Goal: Transaction & Acquisition: Subscribe to service/newsletter

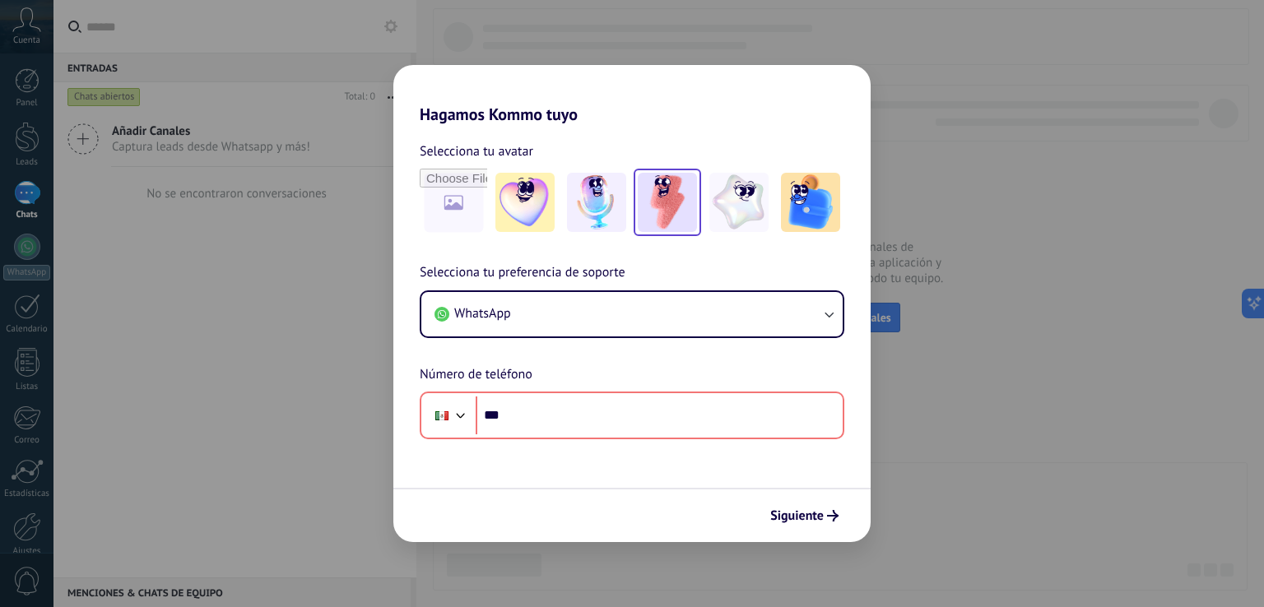
click at [648, 202] on img at bounding box center [667, 202] width 59 height 59
click at [658, 208] on img at bounding box center [667, 202] width 59 height 59
click at [659, 191] on img at bounding box center [667, 202] width 59 height 59
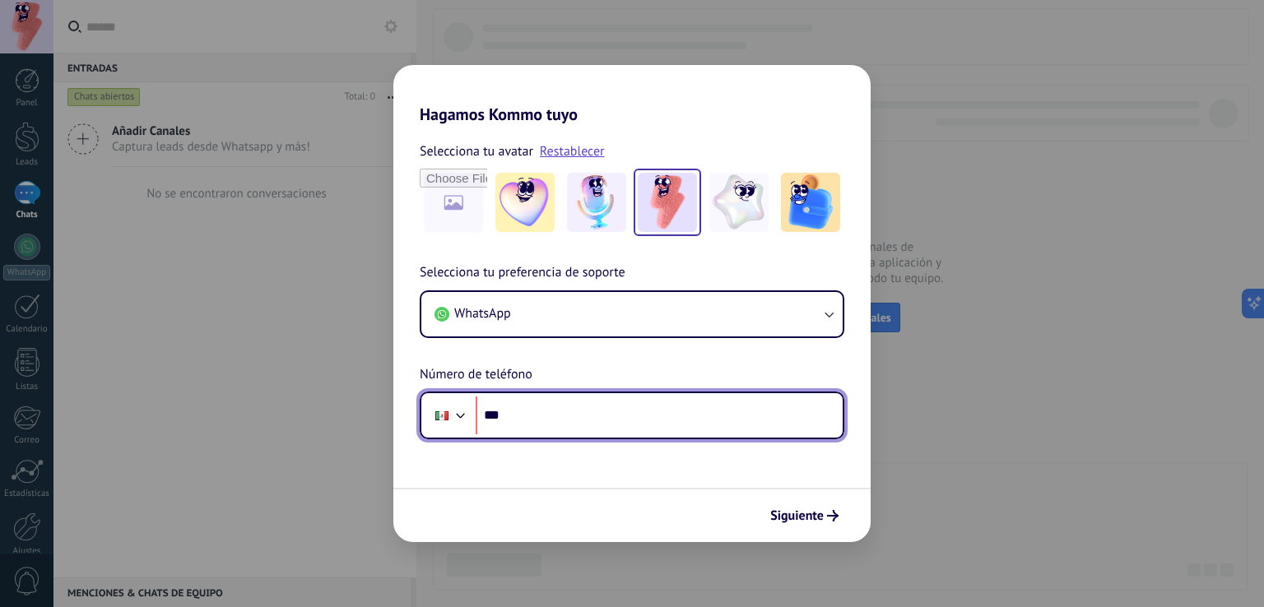
click at [665, 410] on input "***" at bounding box center [659, 416] width 367 height 38
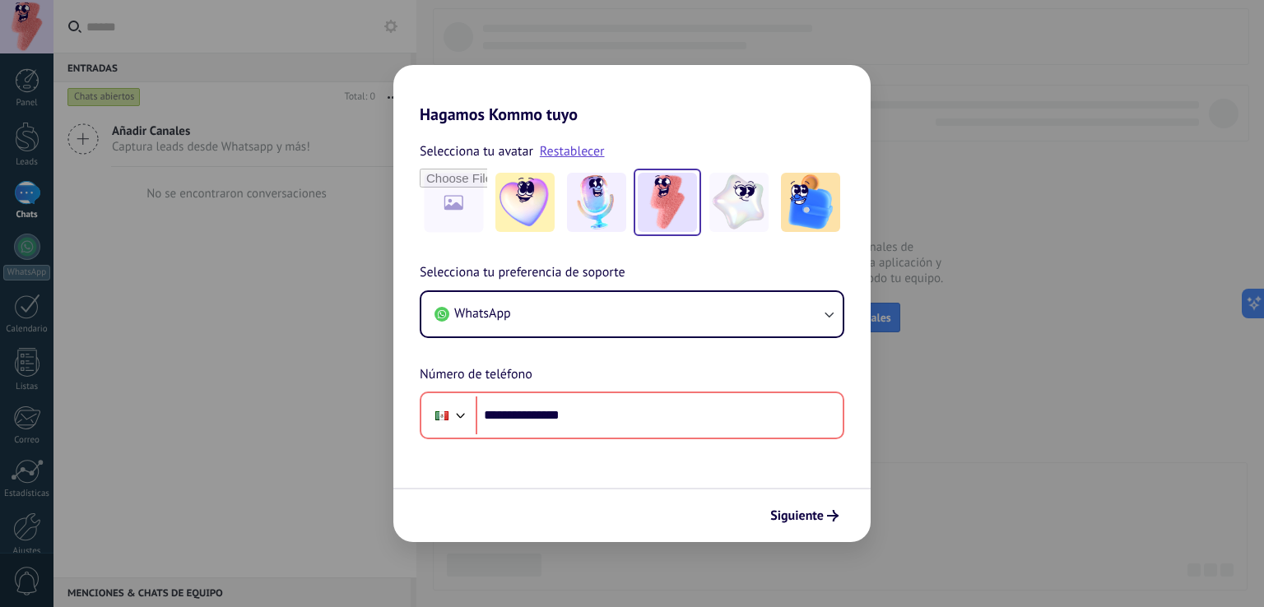
click at [795, 530] on div "Siguiente" at bounding box center [631, 515] width 477 height 54
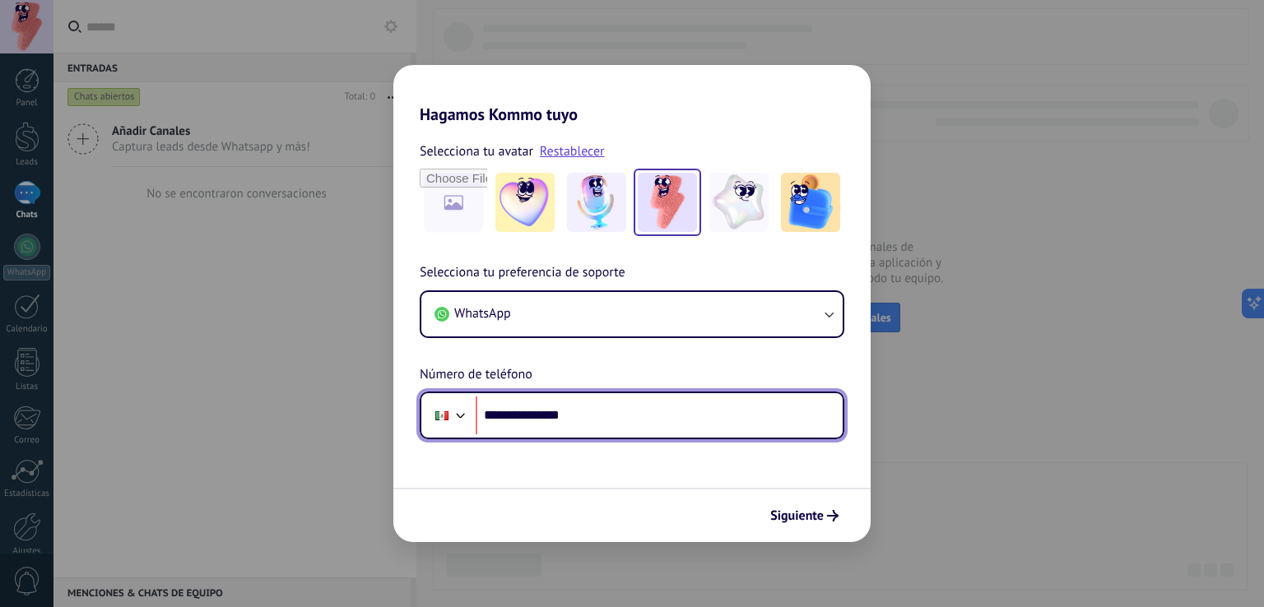
click at [724, 407] on input "**********" at bounding box center [659, 416] width 367 height 38
type input "**********"
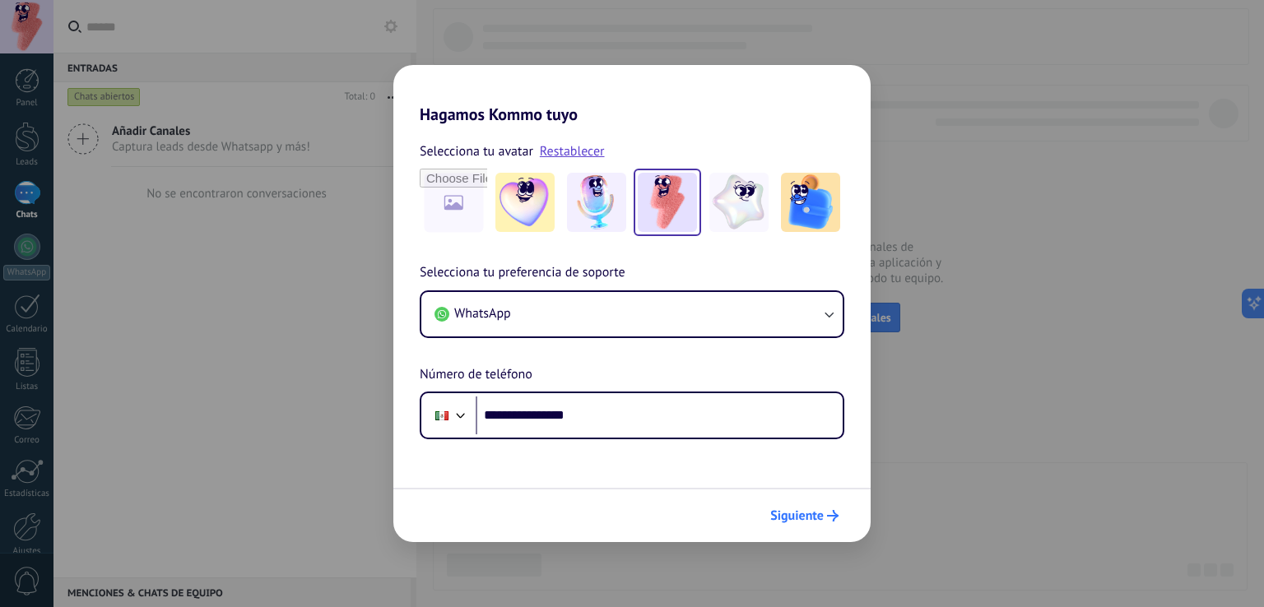
click at [809, 521] on span "Siguiente" at bounding box center [797, 516] width 54 height 12
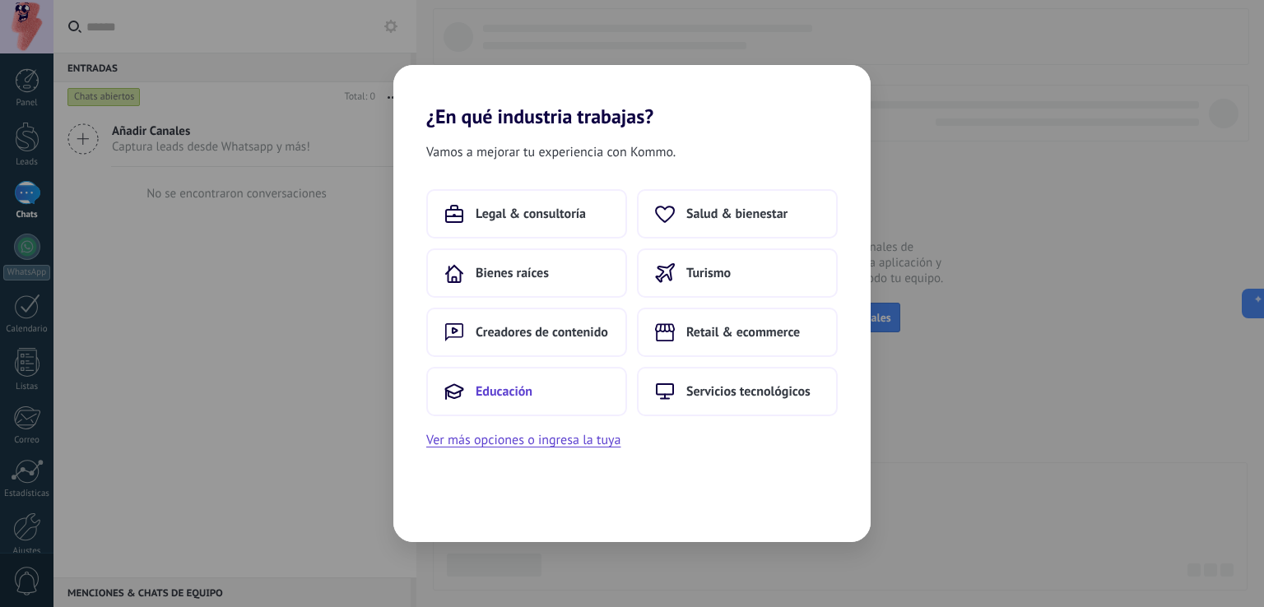
click at [495, 395] on span "Educación" at bounding box center [504, 392] width 57 height 16
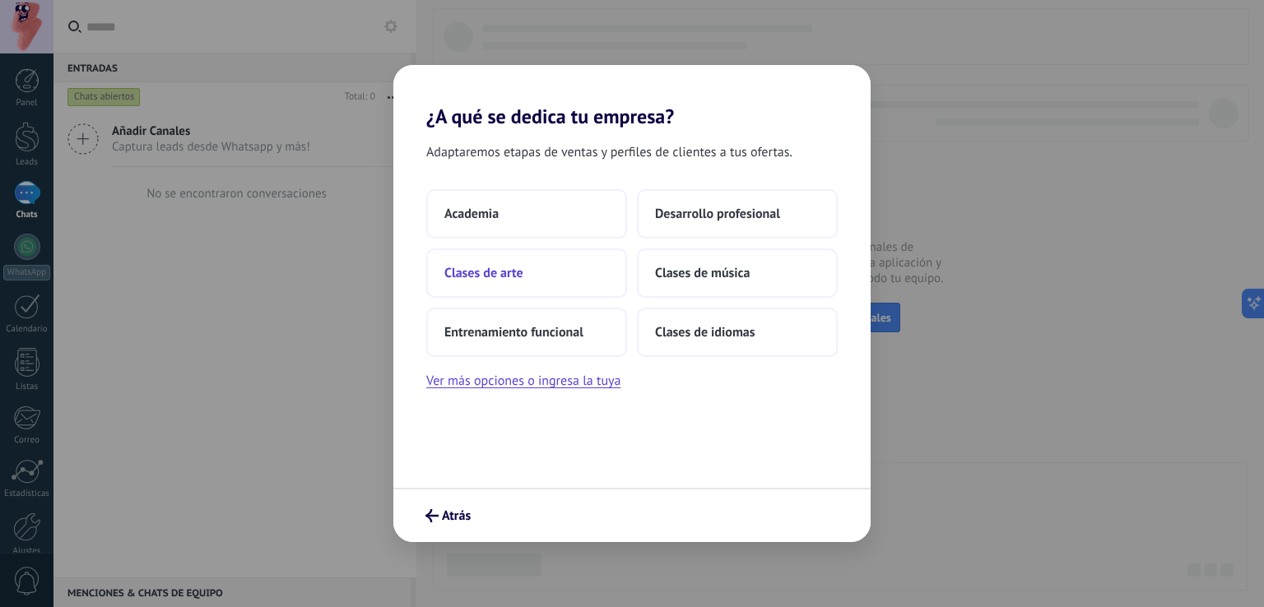
click at [556, 270] on button "Clases de arte" at bounding box center [526, 273] width 201 height 49
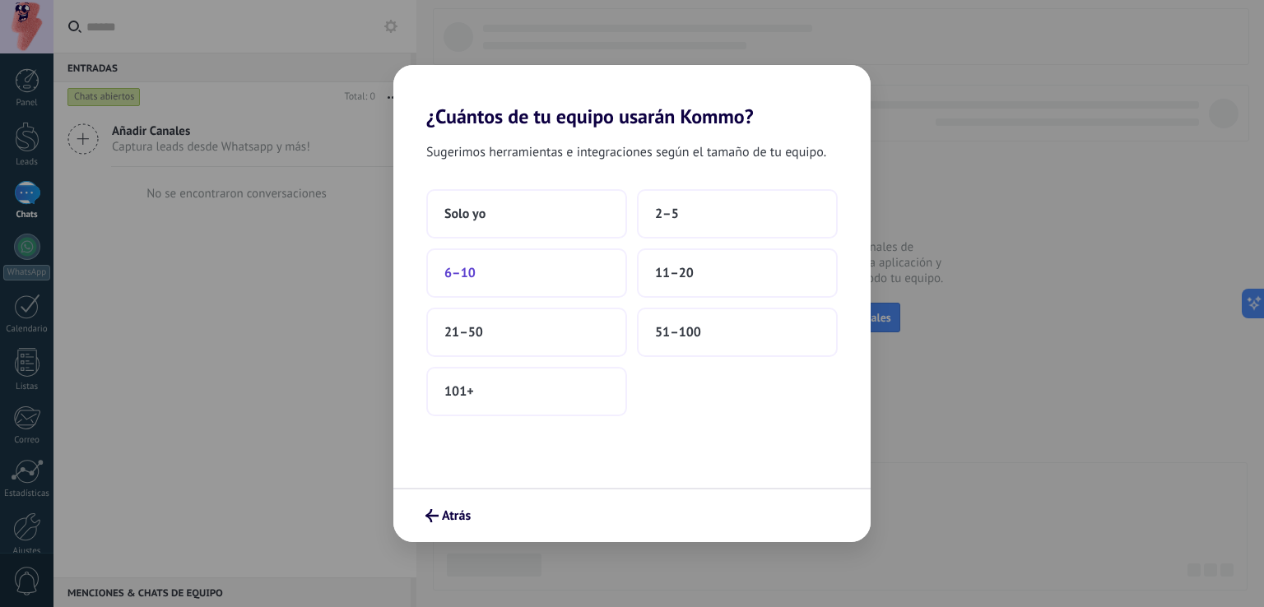
click at [527, 285] on button "6–10" at bounding box center [526, 273] width 201 height 49
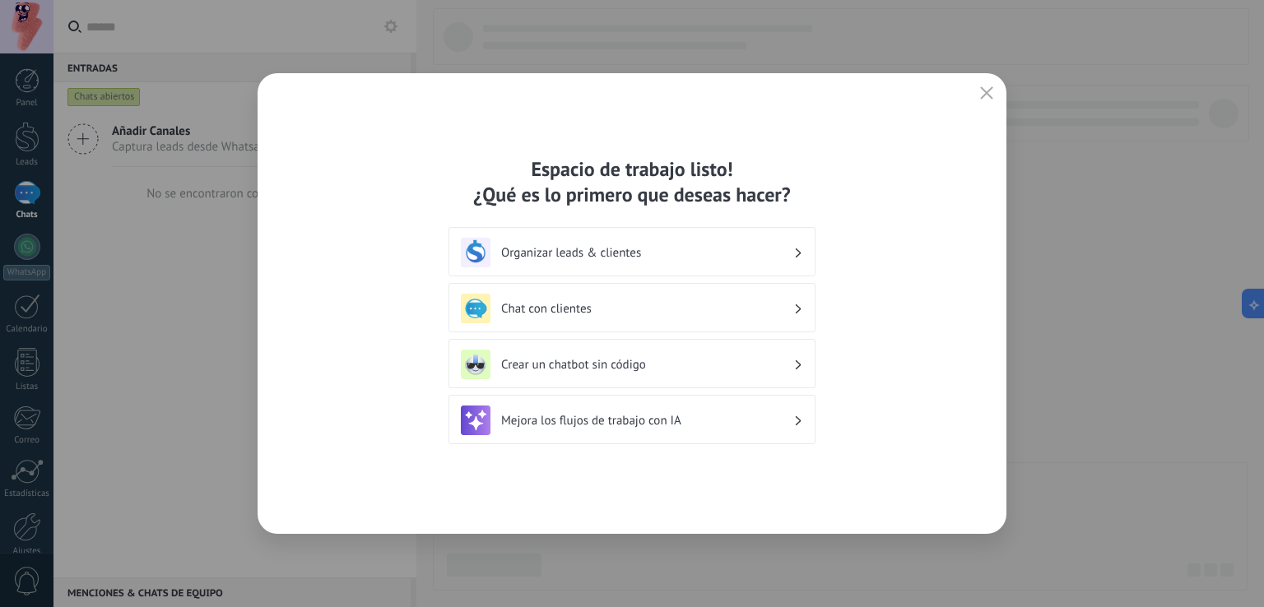
click at [991, 93] on icon "button" at bounding box center [986, 92] width 13 height 13
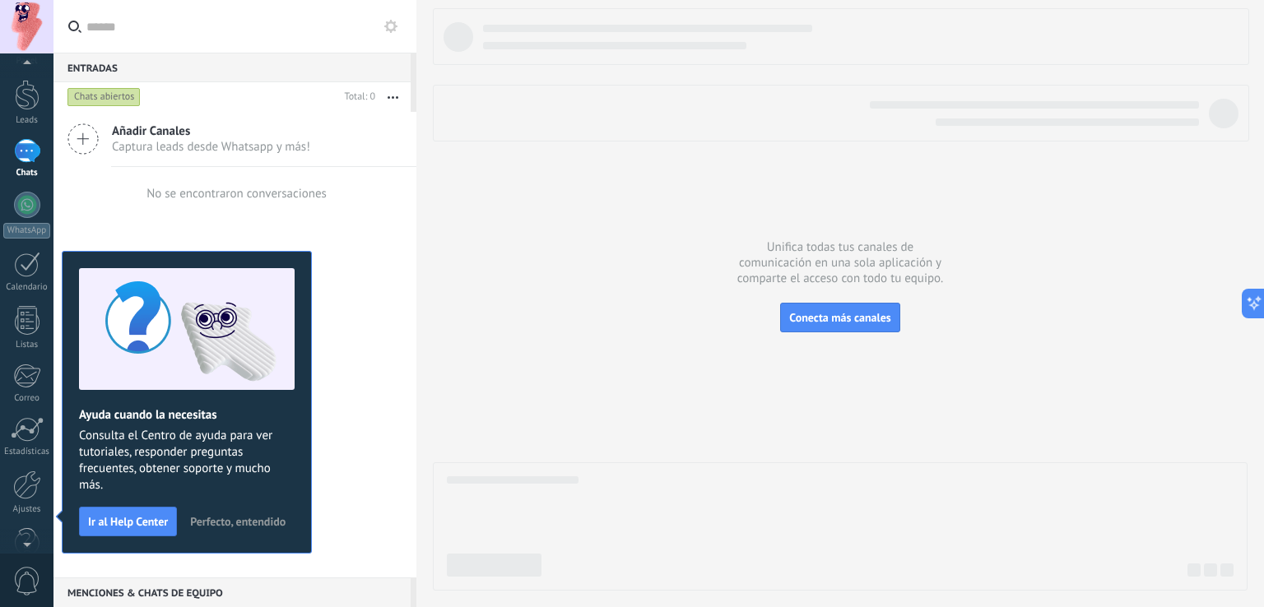
scroll to position [76, 0]
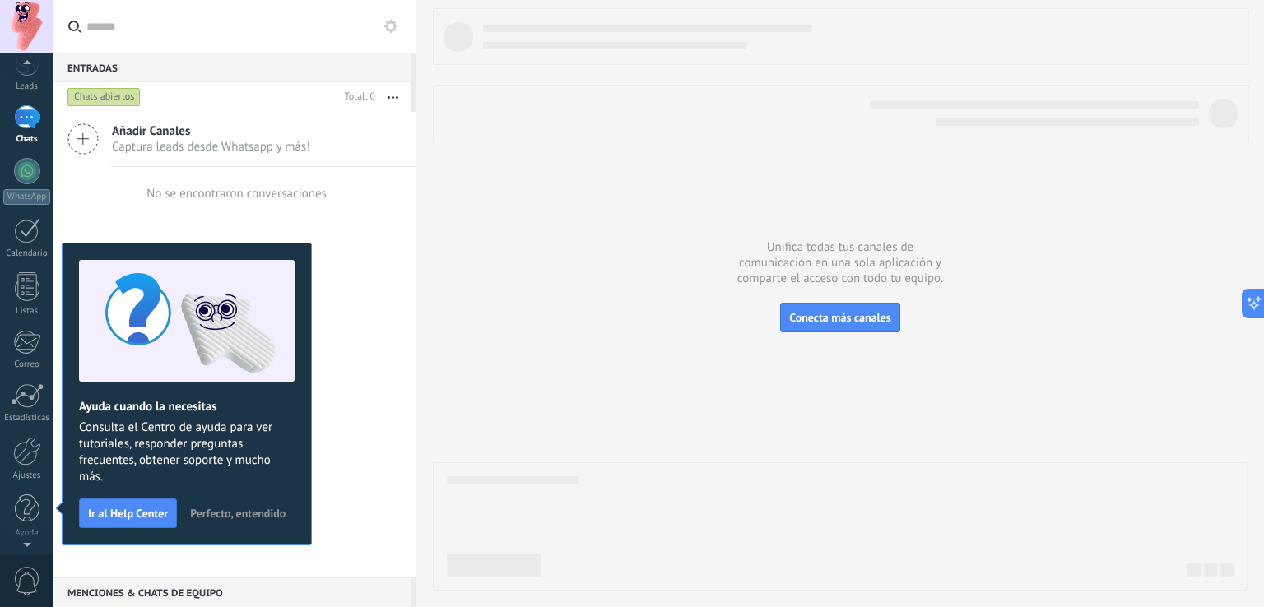
click at [18, 24] on div at bounding box center [27, 27] width 54 height 54
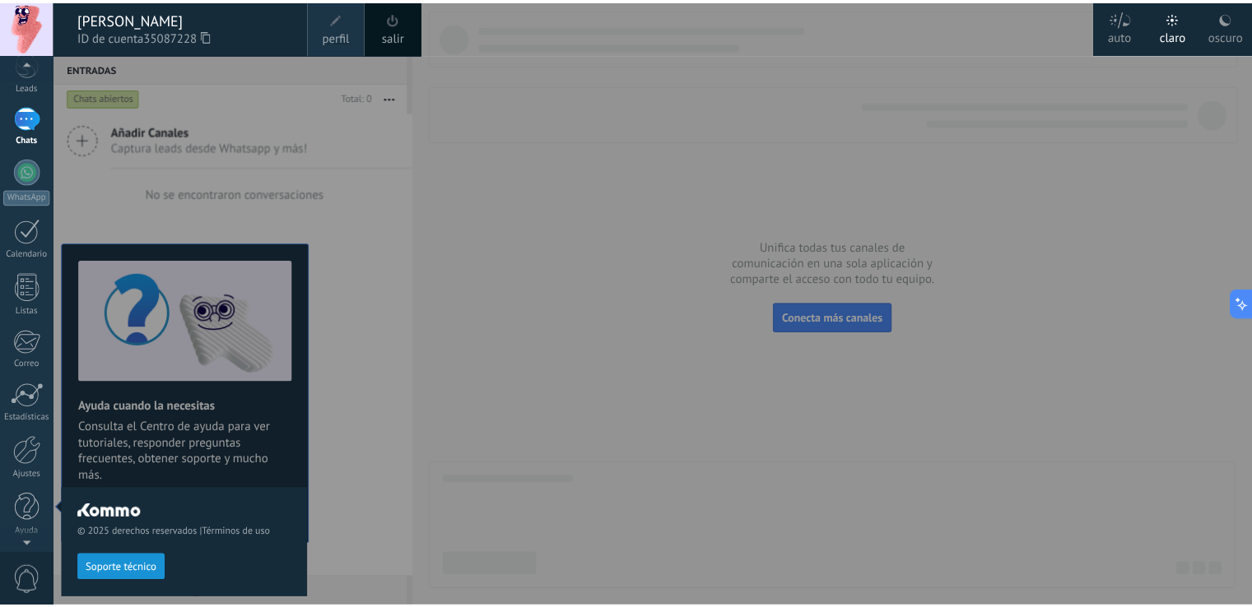
scroll to position [0, 0]
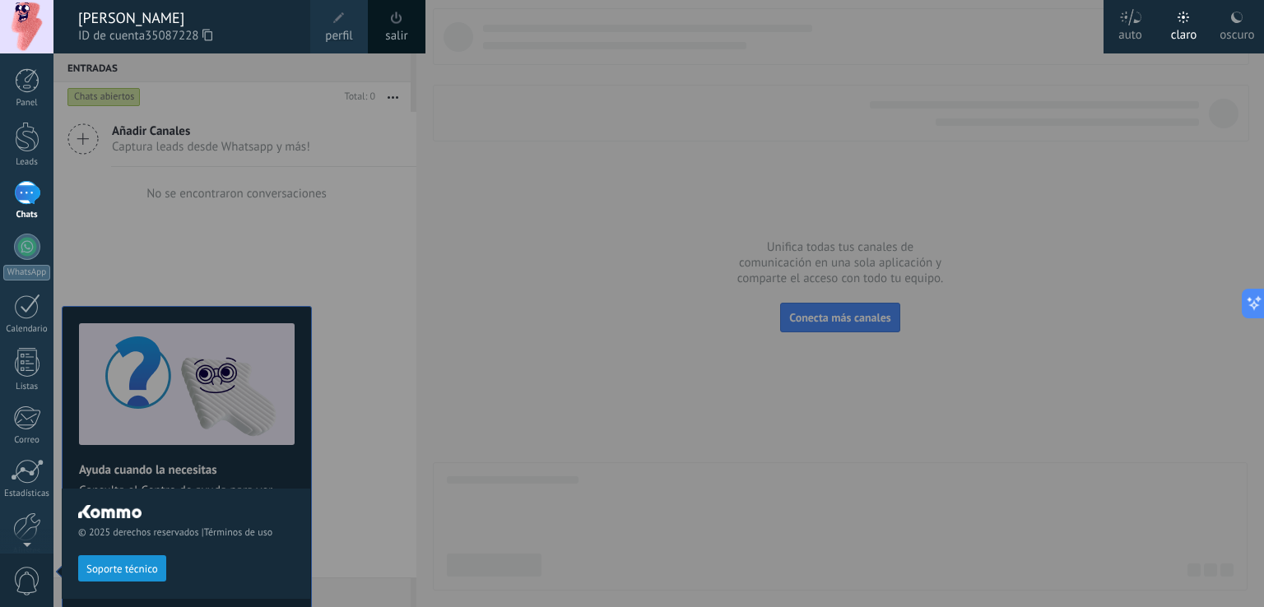
click at [347, 24] on span at bounding box center [339, 18] width 18 height 18
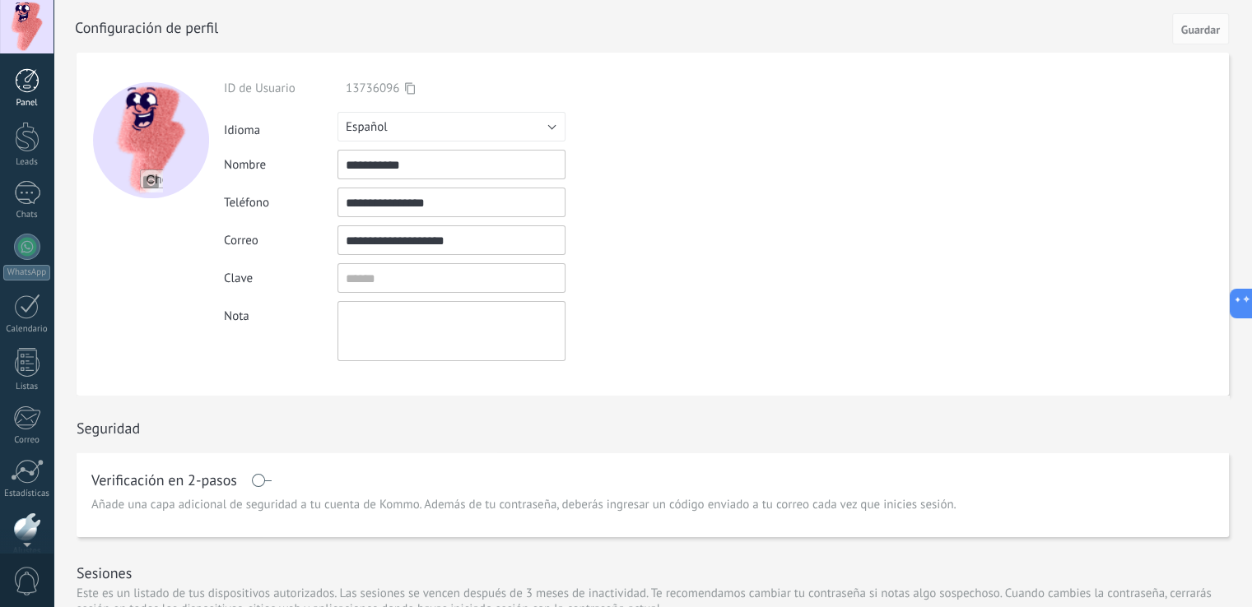
click at [29, 80] on div at bounding box center [27, 80] width 25 height 25
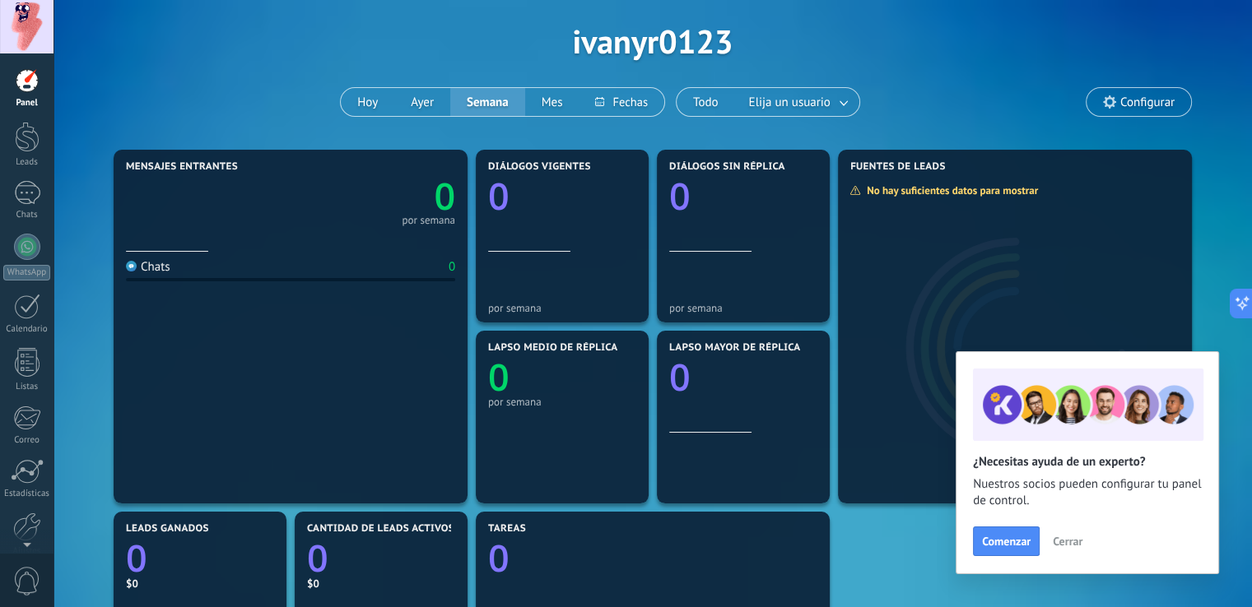
scroll to position [40, 0]
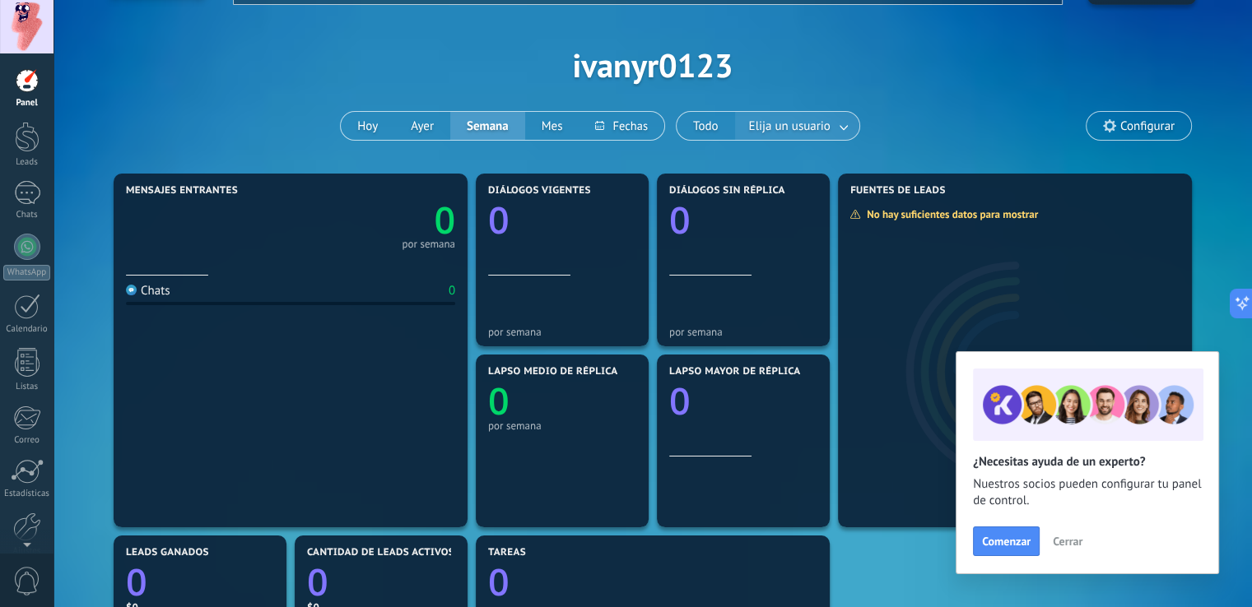
click at [836, 129] on link at bounding box center [845, 126] width 30 height 27
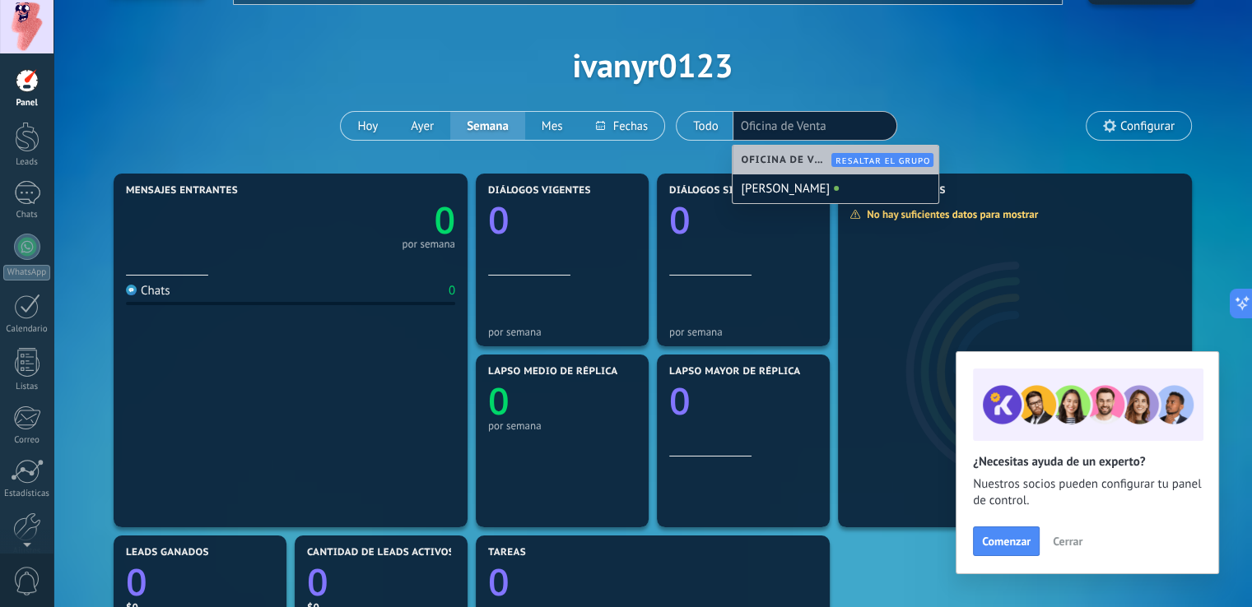
click at [997, 91] on div "Aplicar Eventos ivanyr0123 Hoy Ayer Semana Mes Todo Elija un usuario Oficina de…" at bounding box center [652, 64] width 1149 height 209
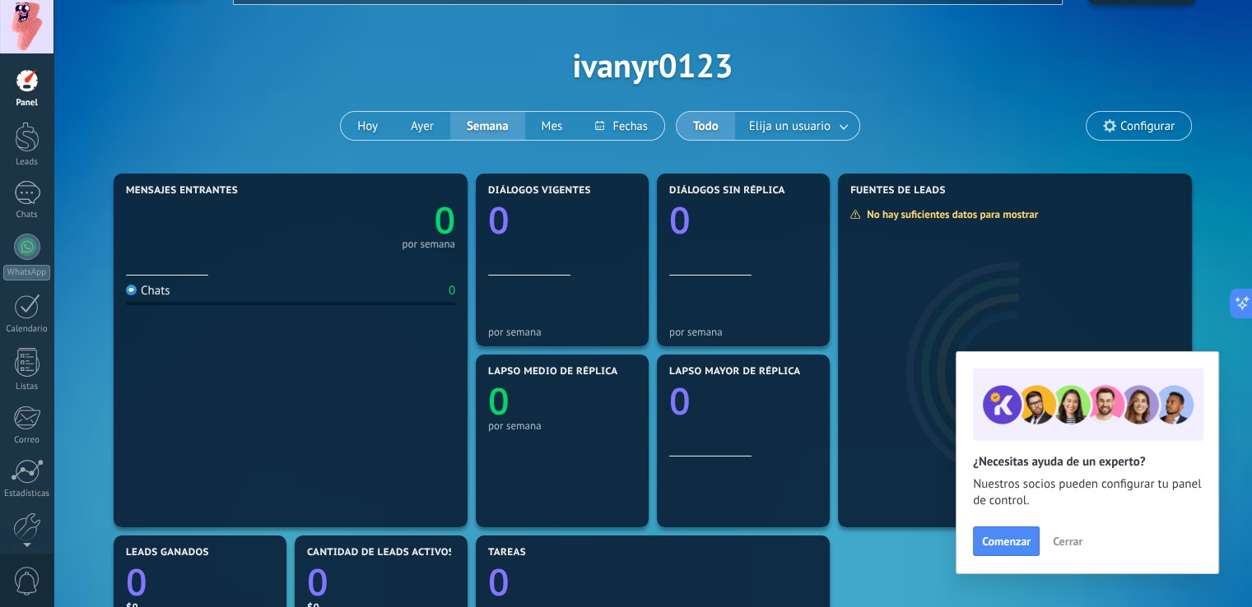
click at [1113, 121] on icon at bounding box center [1109, 125] width 13 height 13
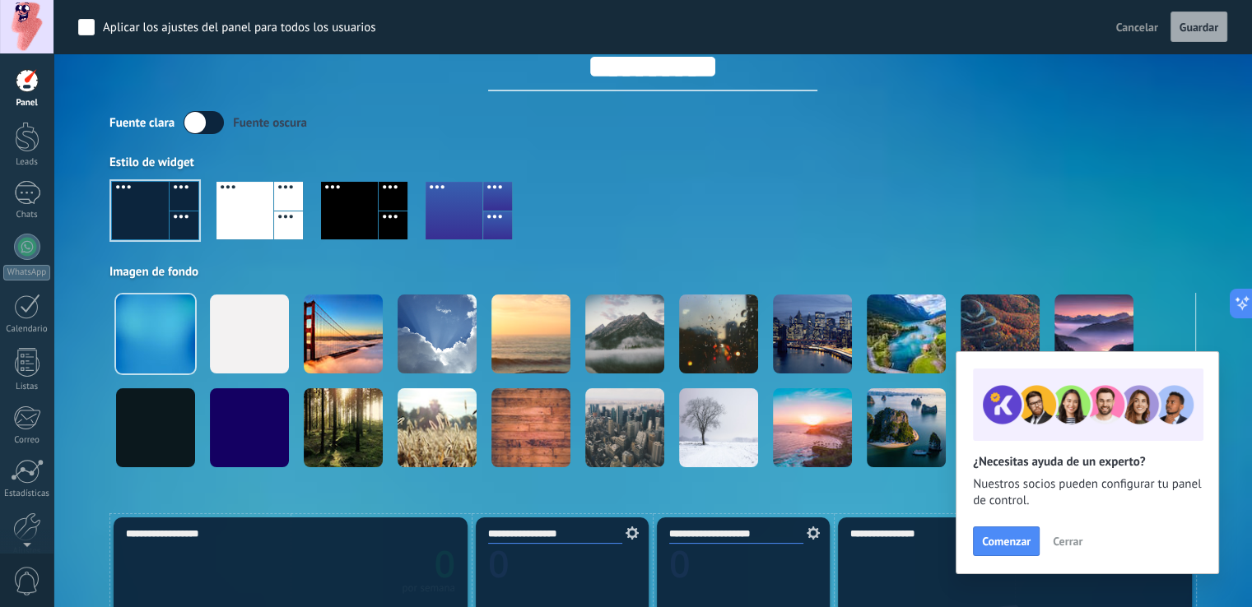
click at [1056, 547] on span "Cerrar" at bounding box center [1068, 542] width 30 height 12
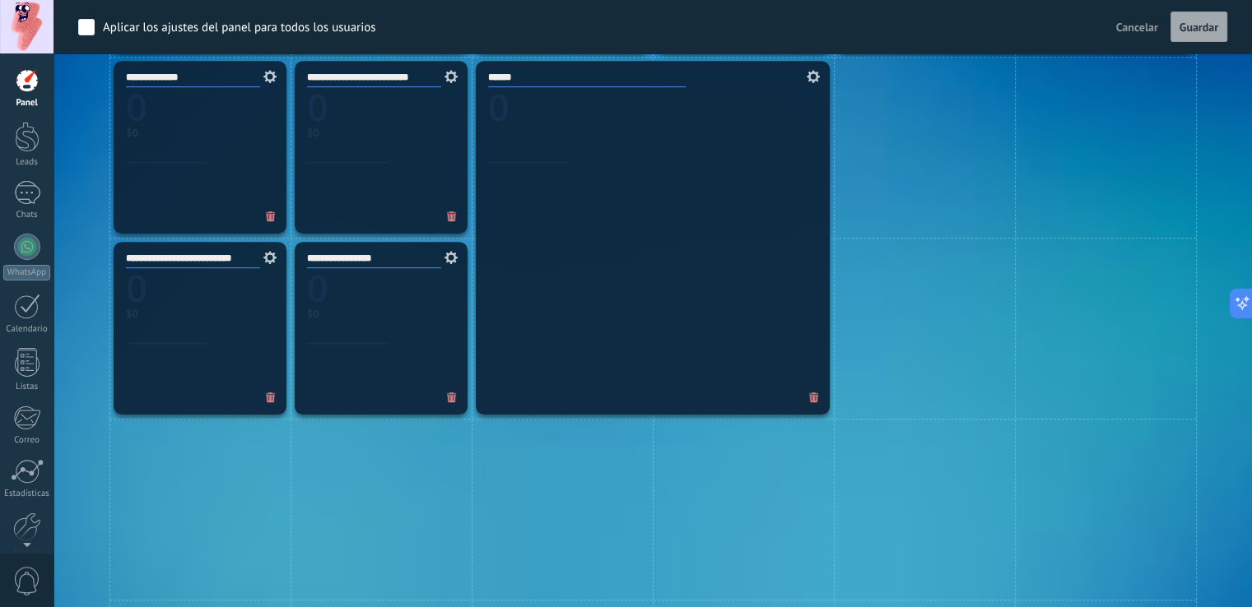
scroll to position [863, 0]
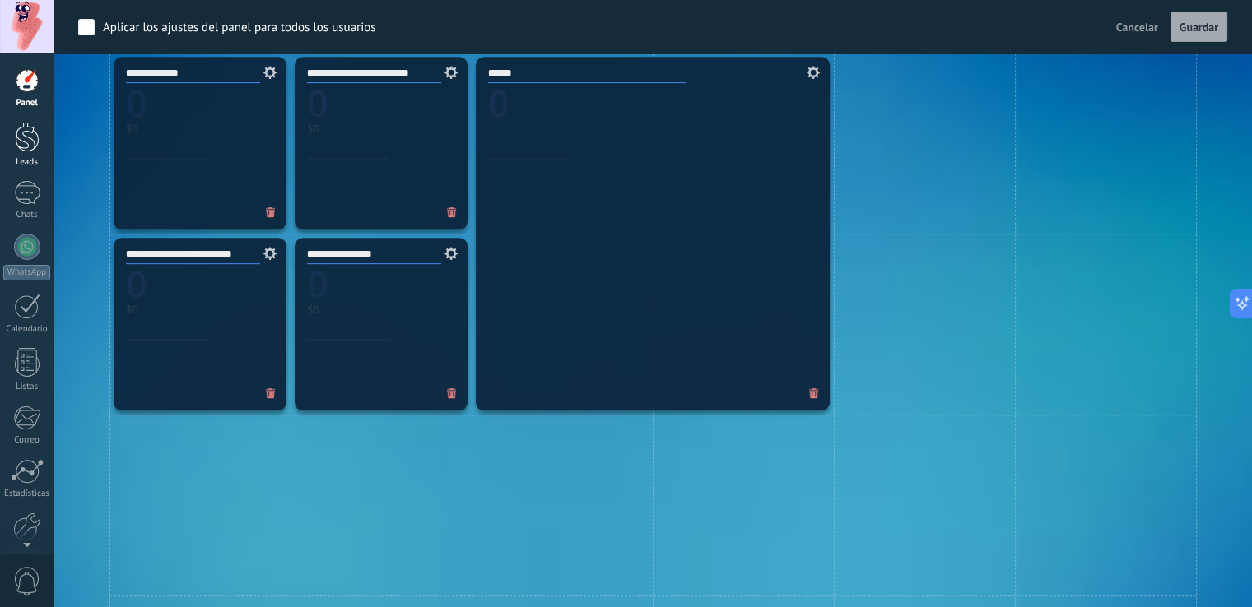
click at [29, 137] on div at bounding box center [27, 137] width 25 height 30
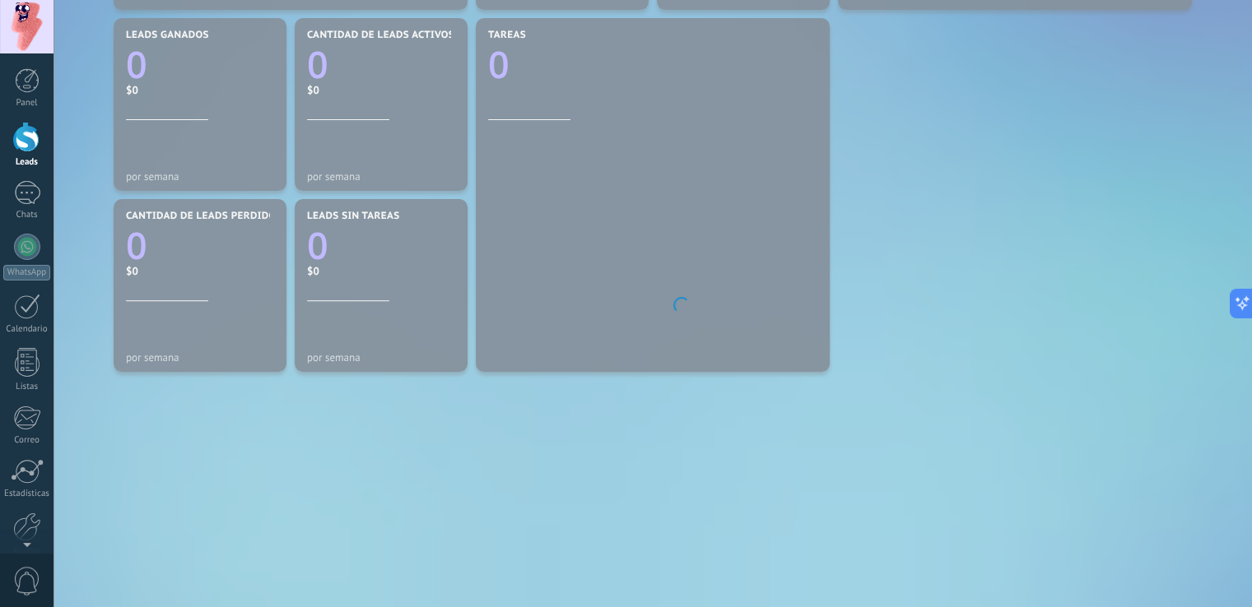
scroll to position [570, 0]
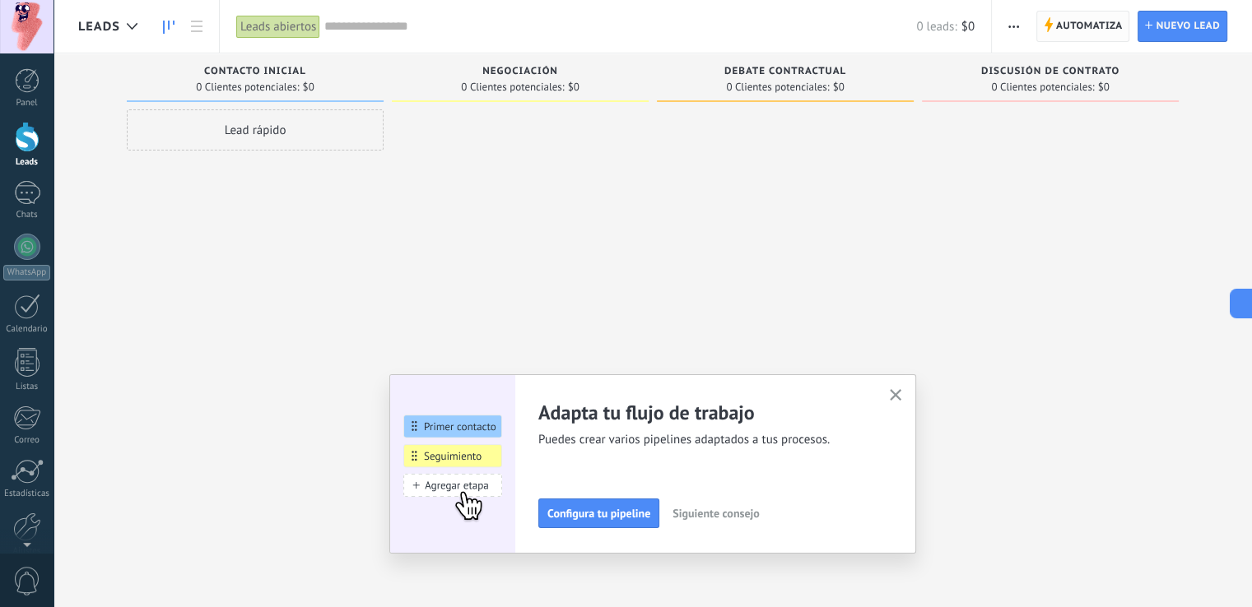
drag, startPoint x: 1087, startPoint y: 44, endPoint x: 1100, endPoint y: 30, distance: 18.1
click at [1087, 44] on div "Automatiza Nueva difusión Editar embudo Editar el diseño de la tarjeta Importar…" at bounding box center [1122, 26] width 260 height 53
click at [1100, 30] on span "Automatiza" at bounding box center [1089, 27] width 67 height 30
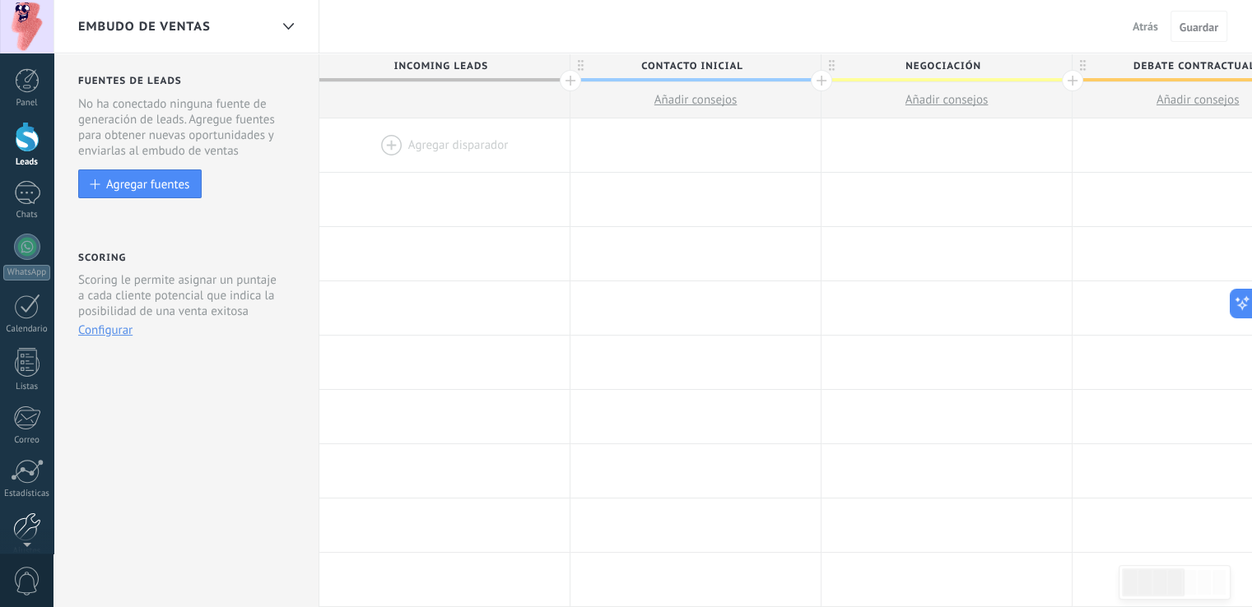
click at [20, 528] on div at bounding box center [27, 527] width 28 height 29
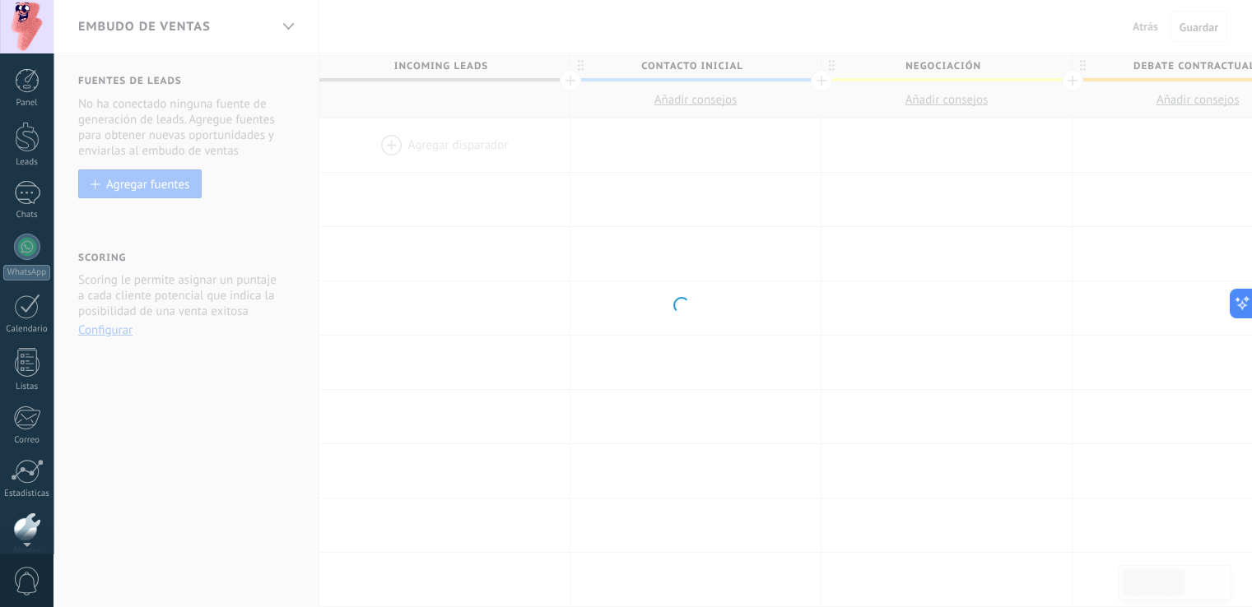
scroll to position [77, 0]
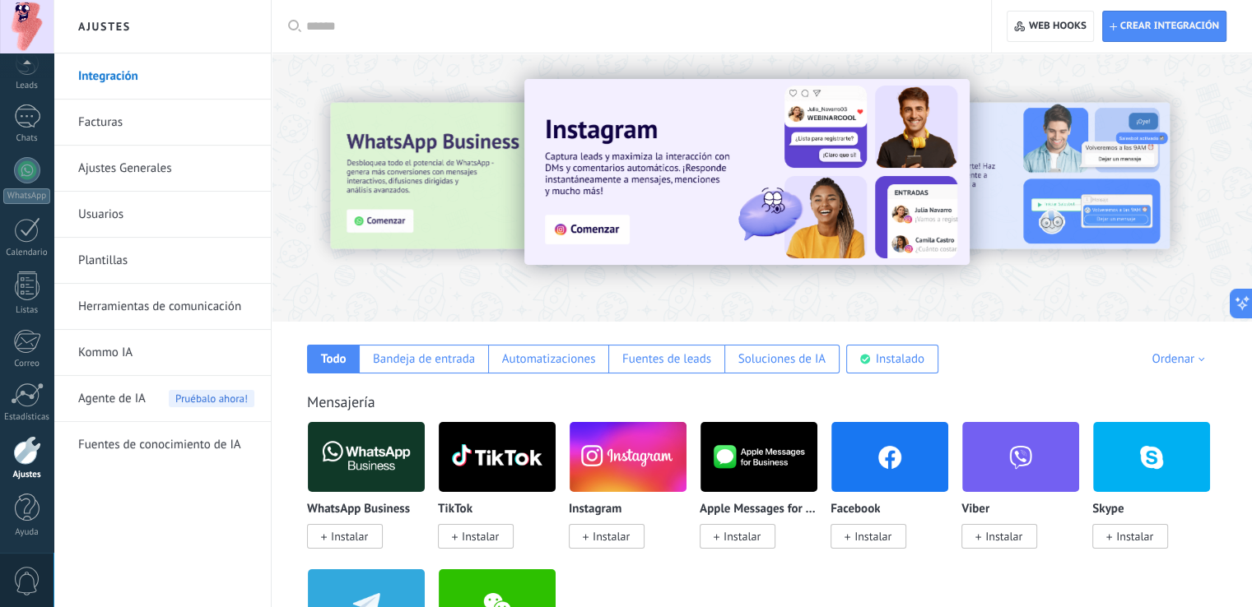
click at [145, 120] on link "Facturas" at bounding box center [166, 123] width 176 height 46
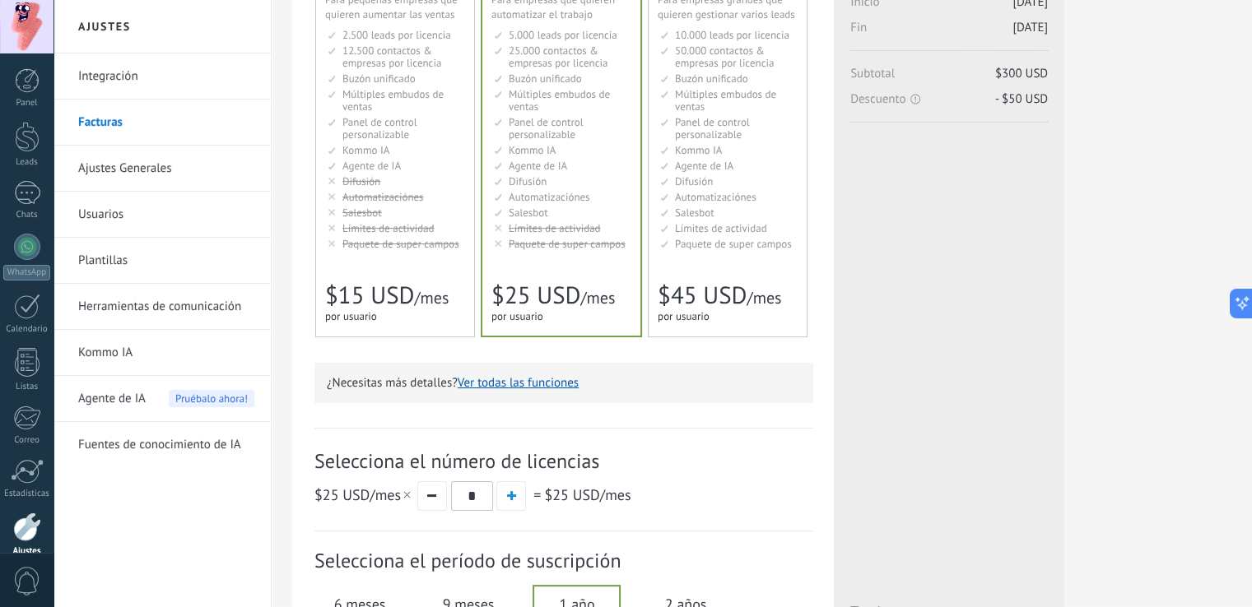
click at [424, 215] on li "Salesbot Salesbot Salesbot Salesbot Salesbot Salesbot Salesbot" at bounding box center [396, 213] width 137 height 12
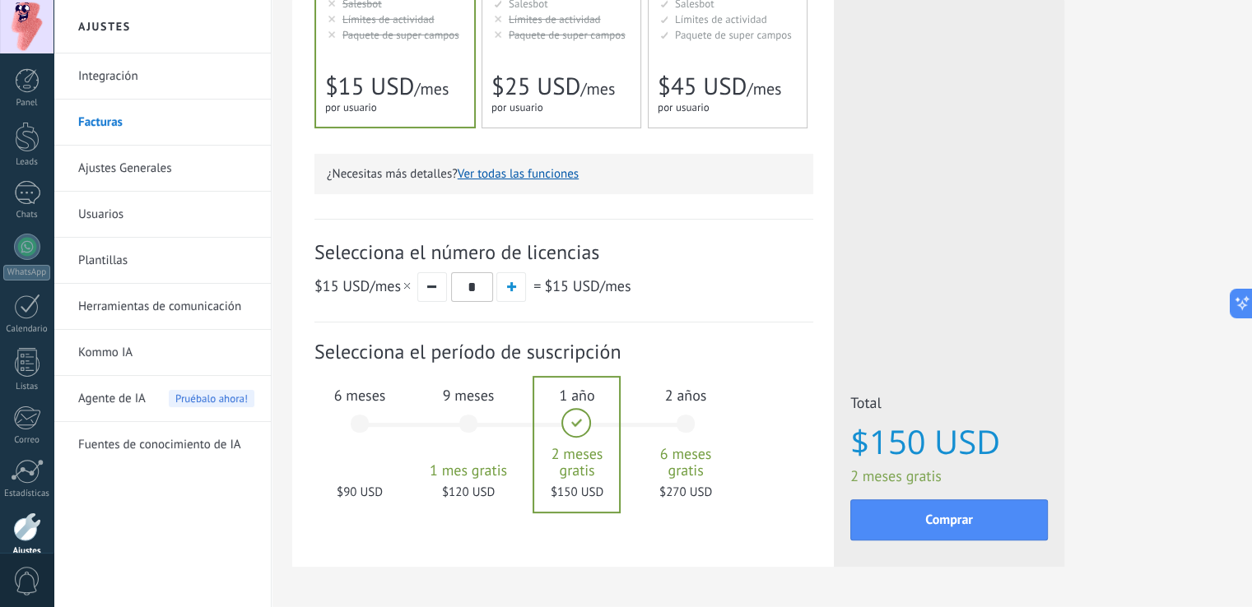
scroll to position [422, 0]
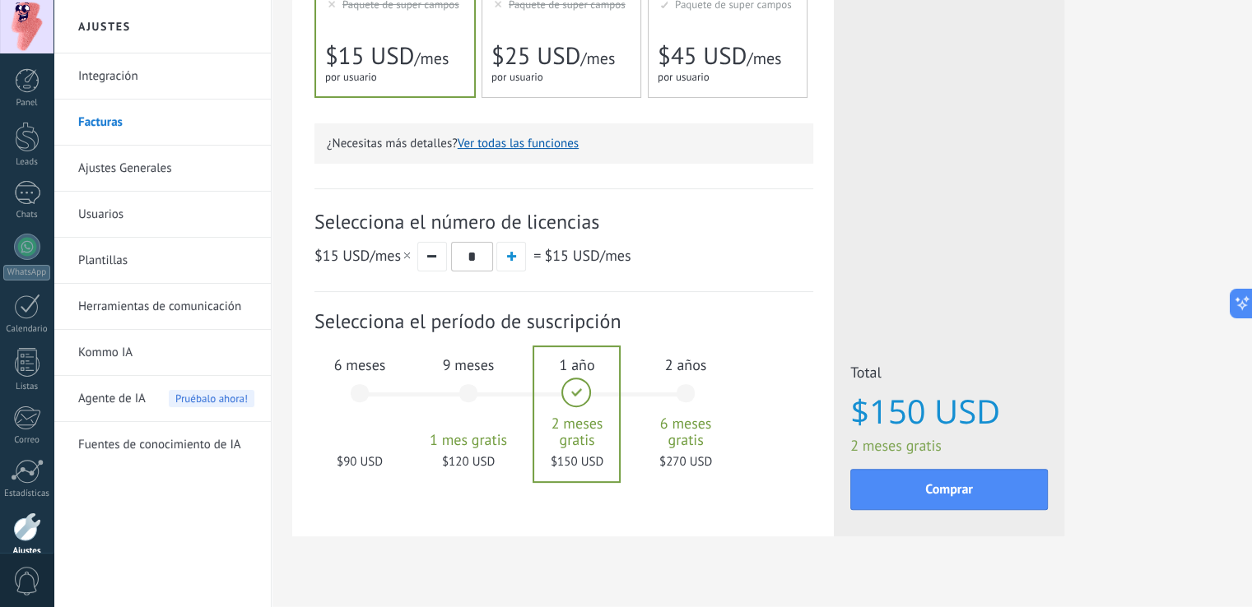
click at [361, 396] on div "6 meses $90 USD" at bounding box center [359, 401] width 89 height 116
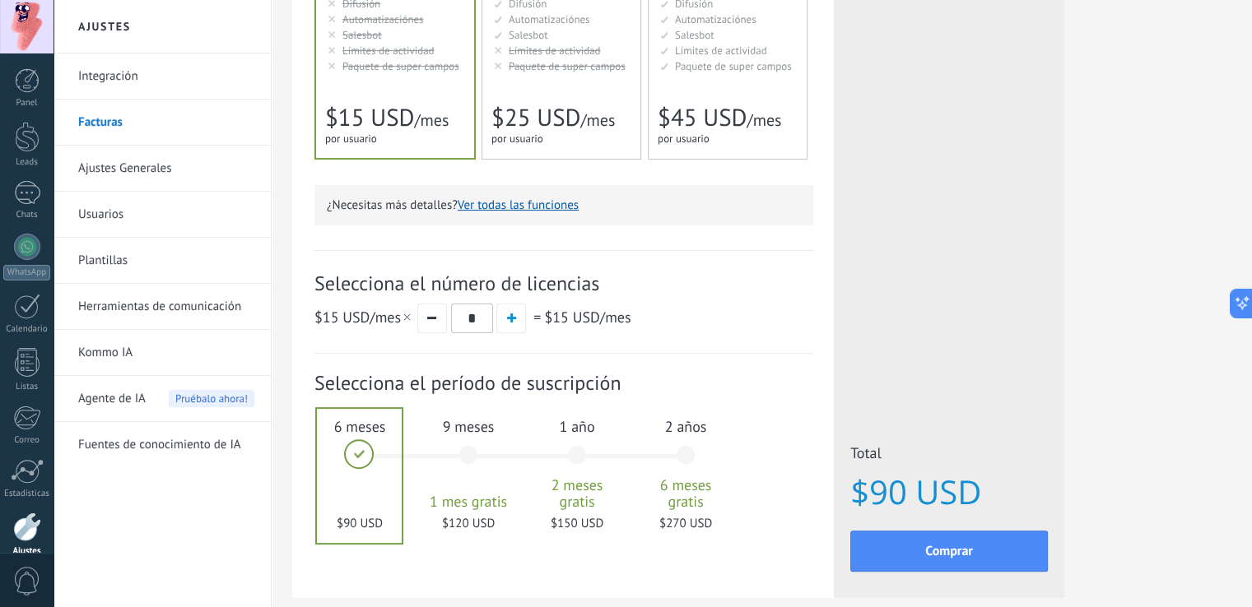
scroll to position [342, 0]
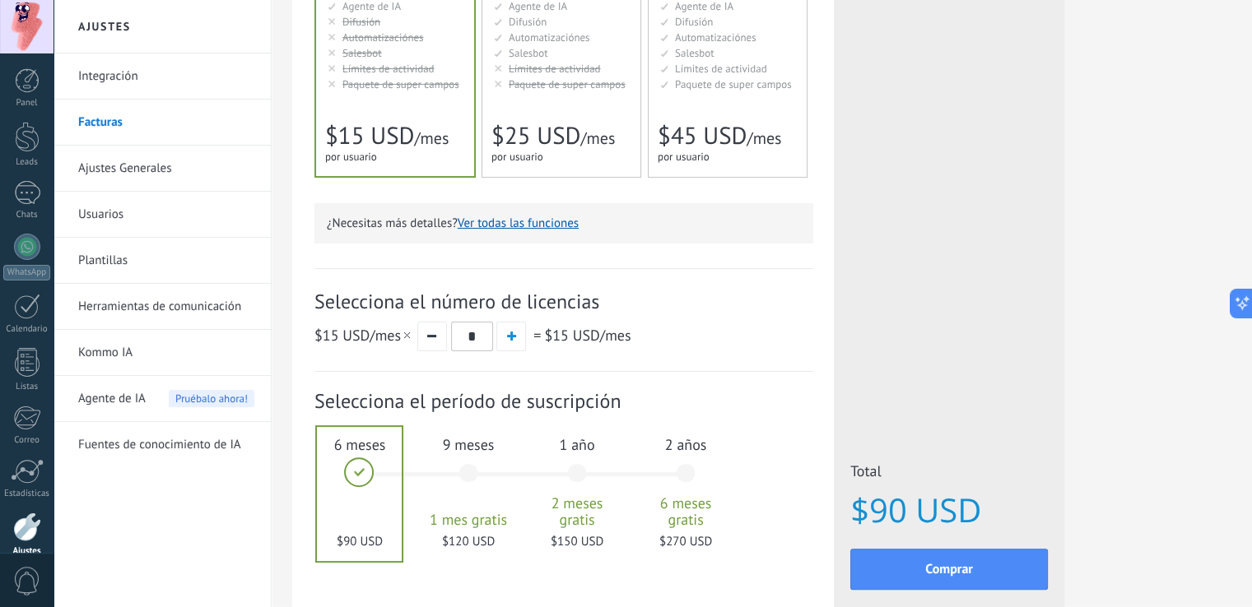
click at [562, 128] on span "$25 USD" at bounding box center [535, 135] width 89 height 31
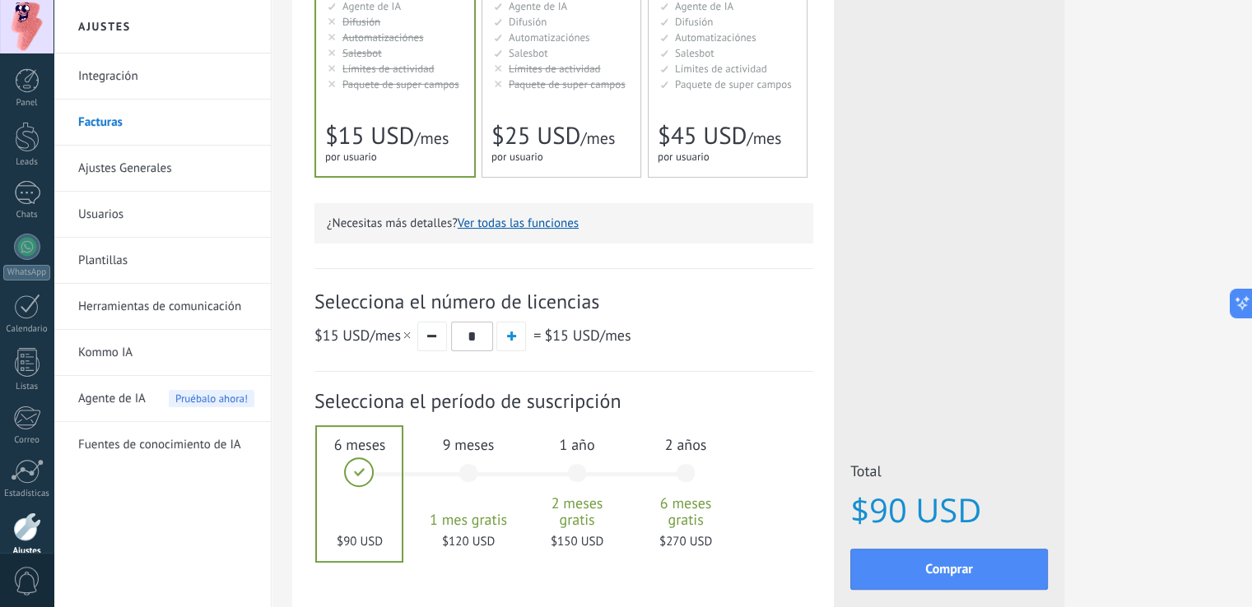
click at [570, 466] on div "1 año 2 meses gratis $150 USD" at bounding box center [577, 481] width 89 height 116
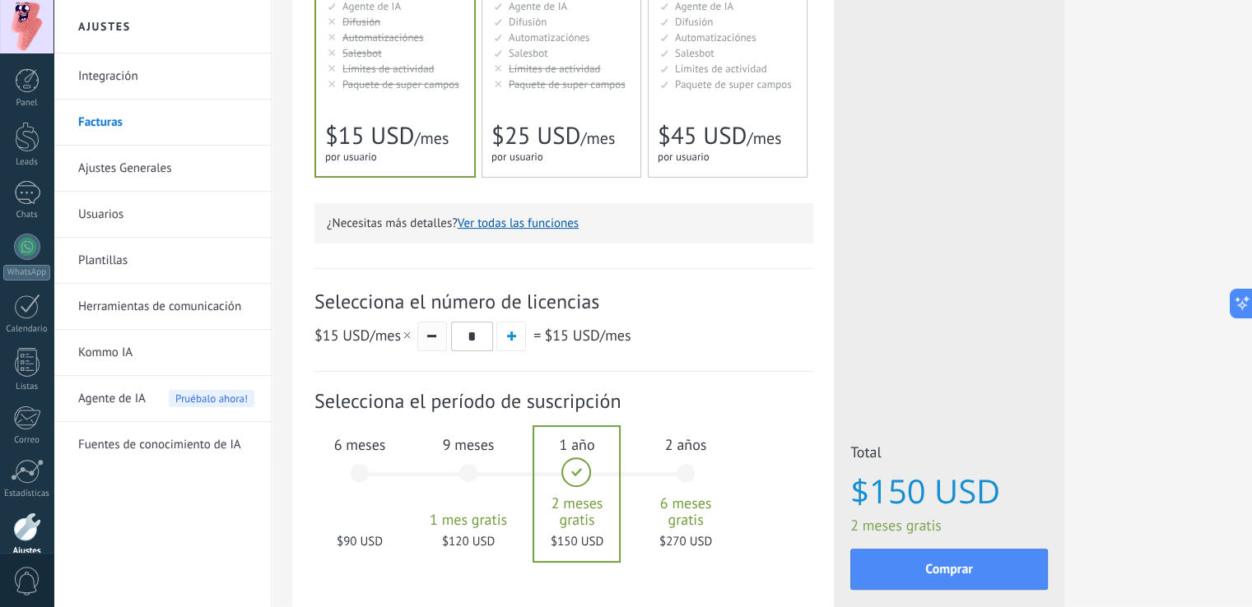
click at [432, 343] on button "button" at bounding box center [432, 337] width 30 height 30
click at [360, 479] on div "6 meses $90 USD" at bounding box center [359, 481] width 89 height 116
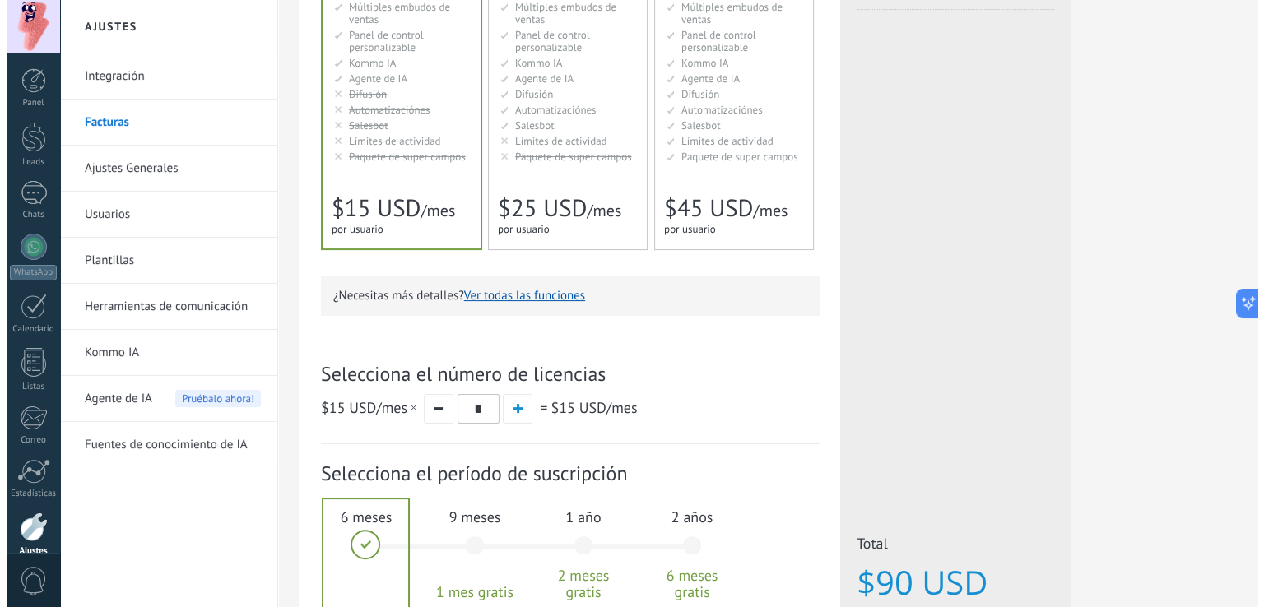
scroll to position [448, 0]
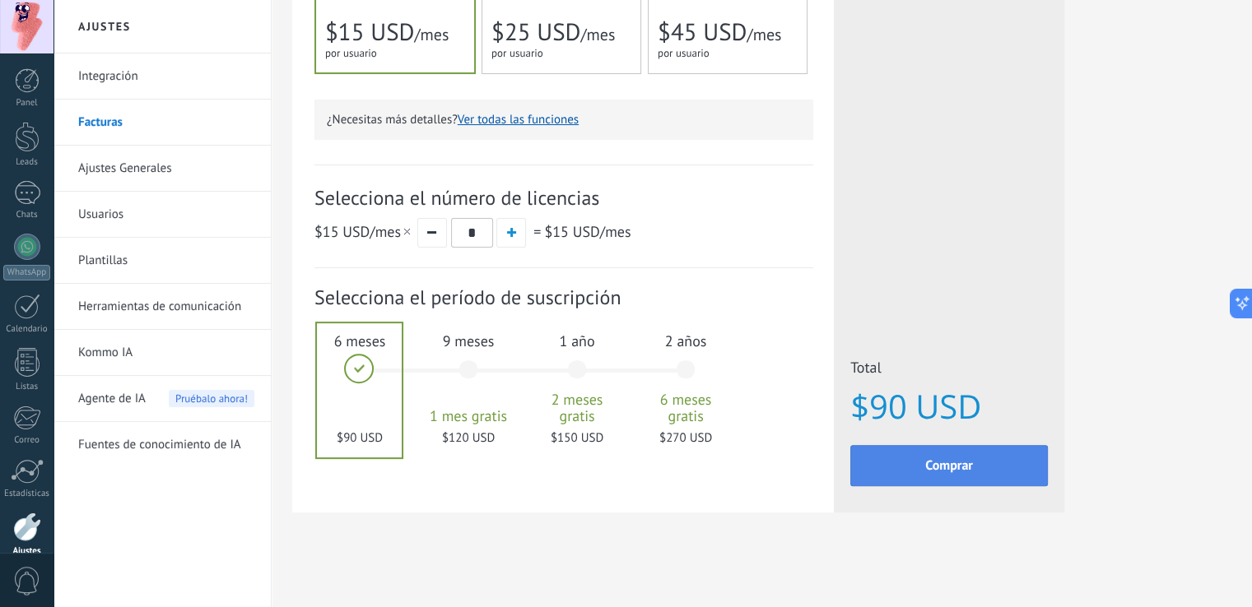
click at [913, 456] on button "Comprar" at bounding box center [949, 465] width 198 height 41
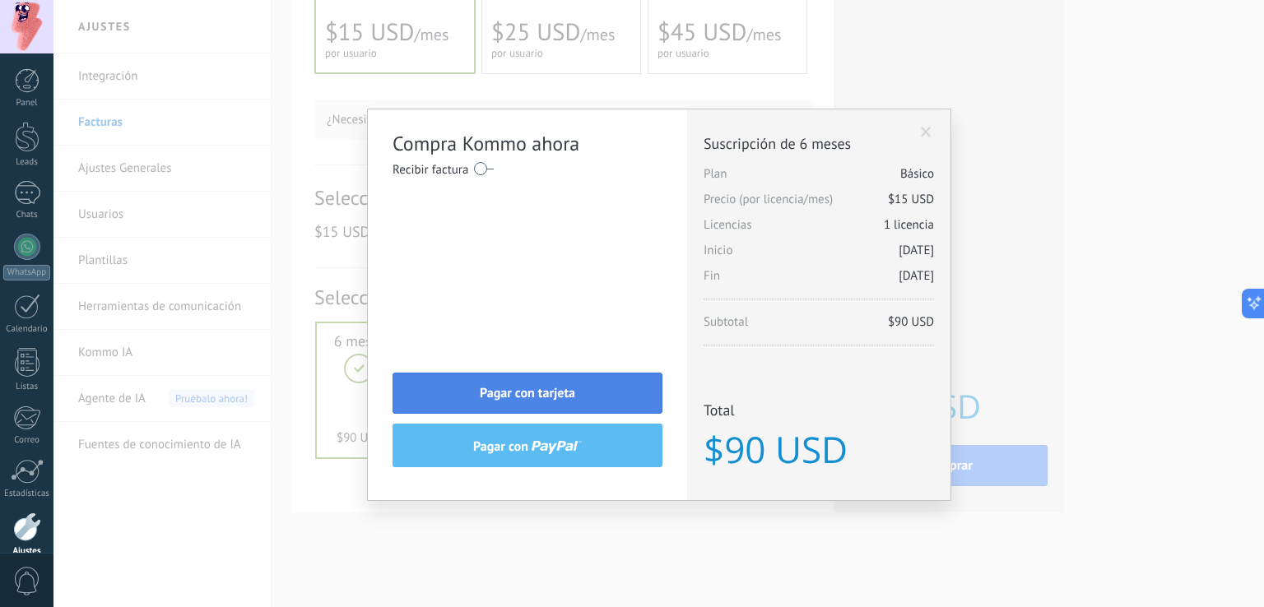
click at [594, 387] on button "Pagar con tarjeta" at bounding box center [528, 393] width 270 height 41
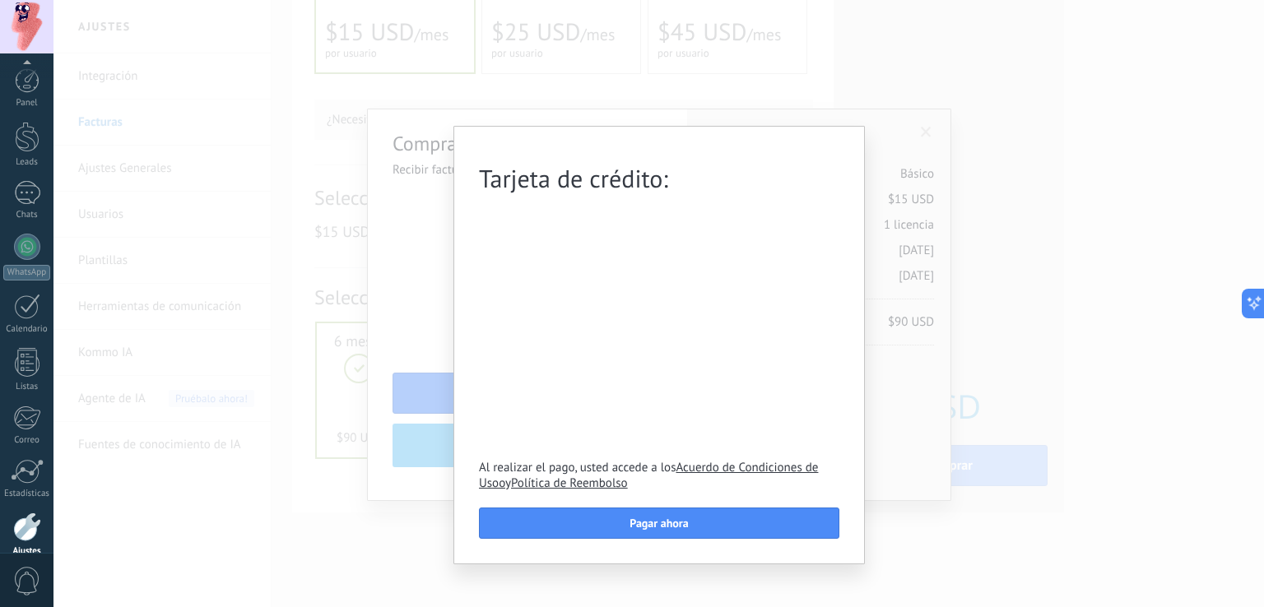
scroll to position [77, 0]
